Goal: Use online tool/utility

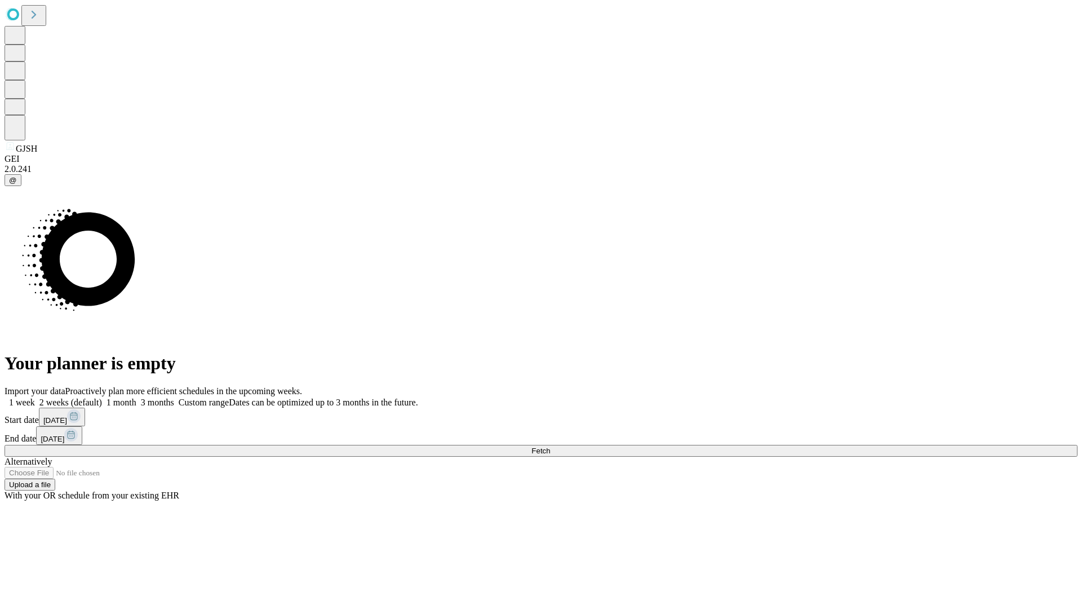
click at [550, 446] on span "Fetch" at bounding box center [540, 450] width 19 height 8
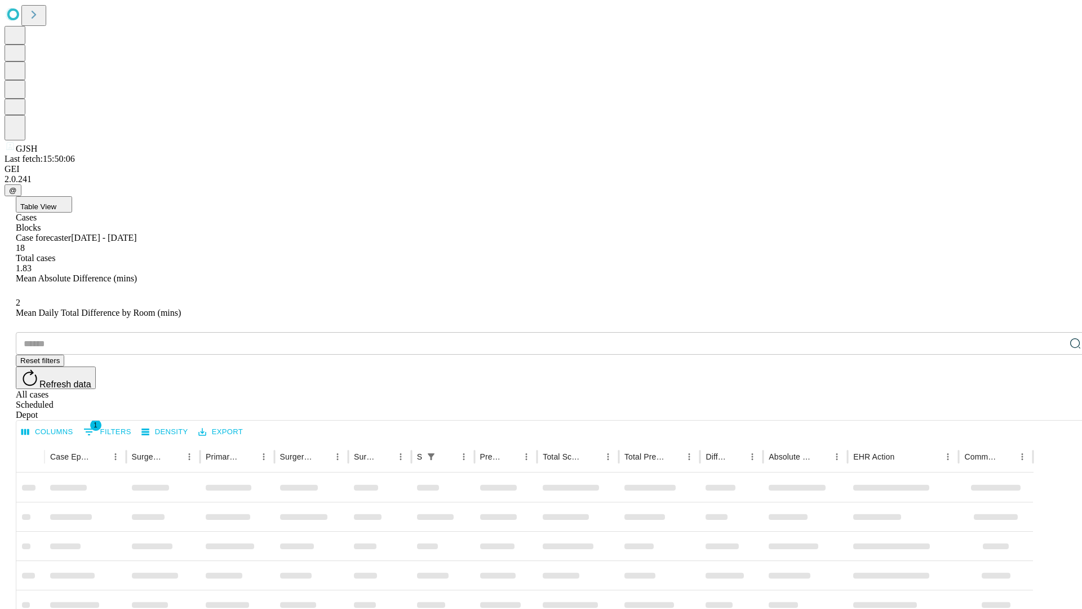
click at [56, 202] on span "Table View" at bounding box center [38, 206] width 36 height 8
